Goal: Task Accomplishment & Management: Use online tool/utility

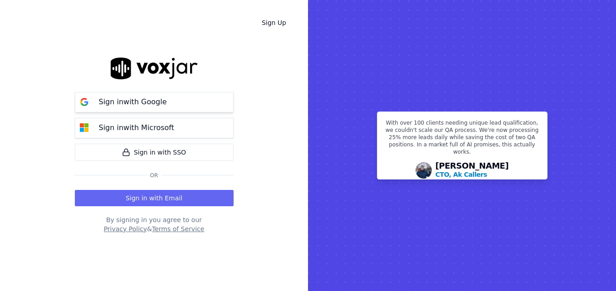
click at [155, 100] on p "Sign in with Google" at bounding box center [133, 102] width 68 height 11
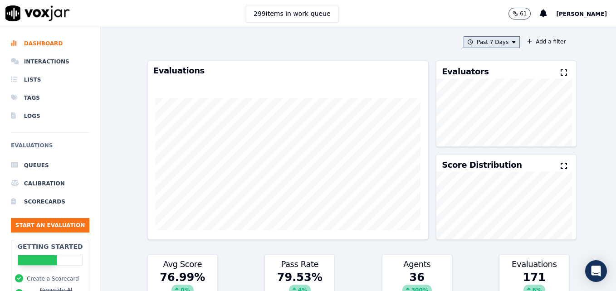
click at [506, 39] on button "Past 7 Days" at bounding box center [491, 42] width 56 height 12
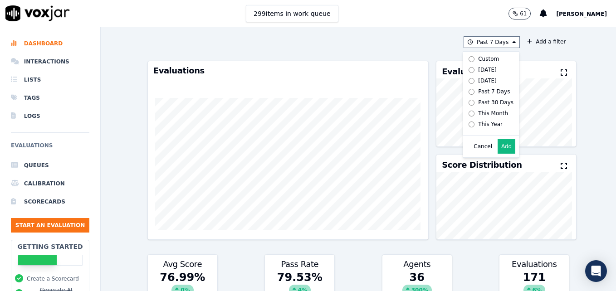
click at [421, 50] on div "Past 7 Days Custom [DATE] [DATE] Past 7 Days Past 30 Days This Month This Year …" at bounding box center [358, 159] width 429 height 264
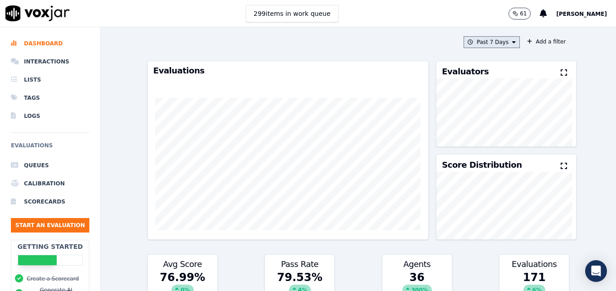
click at [512, 42] on icon at bounding box center [514, 41] width 4 height 5
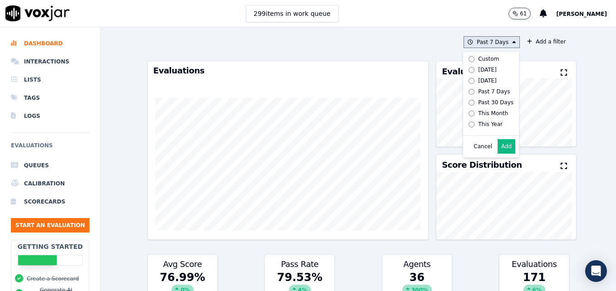
click at [497, 151] on button "Add" at bounding box center [506, 146] width 18 height 15
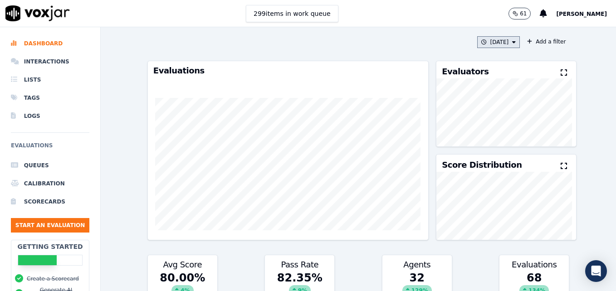
click at [512, 43] on icon at bounding box center [514, 41] width 4 height 5
